Goal: Check status: Check status

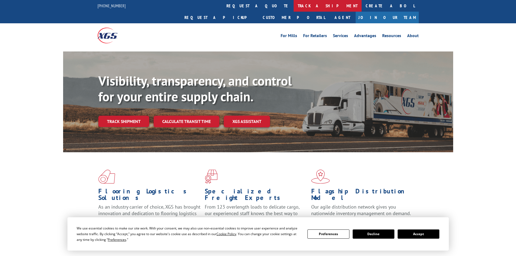
click at [294, 3] on link "track a shipment" at bounding box center [328, 6] width 68 height 12
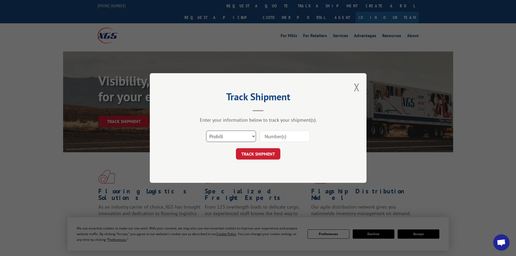
click at [234, 137] on select "Select category... Probill BOL PO" at bounding box center [231, 136] width 50 height 11
select select "po"
click at [206, 131] on select "Select category... Probill BOL PO" at bounding box center [231, 136] width 50 height 11
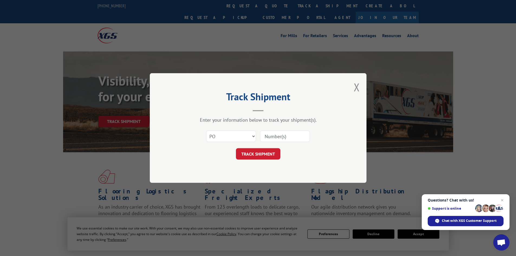
click at [269, 137] on input at bounding box center [285, 136] width 50 height 11
paste input "10528550"
type input "10528550"
click at [266, 151] on button "TRACK SHIPMENT" at bounding box center [258, 153] width 44 height 11
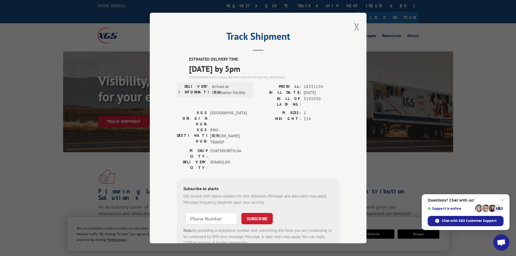
click at [354, 29] on button "Close modal" at bounding box center [357, 26] width 6 height 14
